Goal: Navigation & Orientation: Go to known website

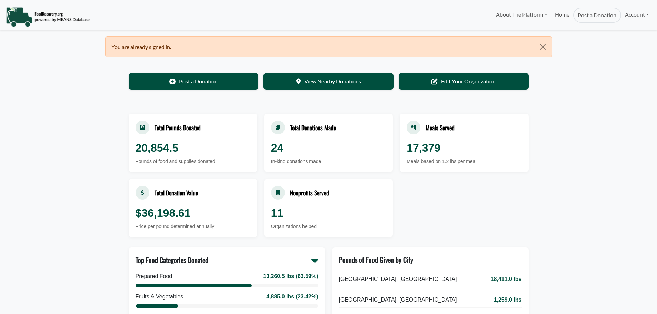
select select "Language Translate Widget"
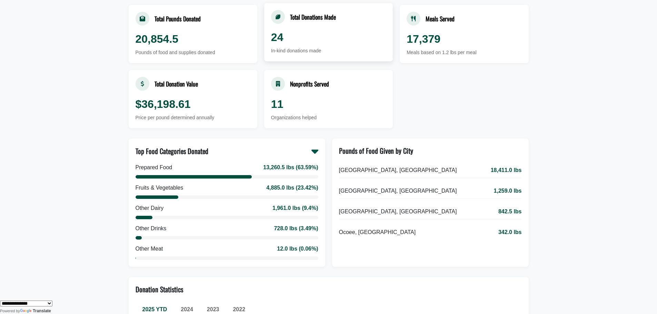
scroll to position [115, 0]
